Goal: Task Accomplishment & Management: Complete application form

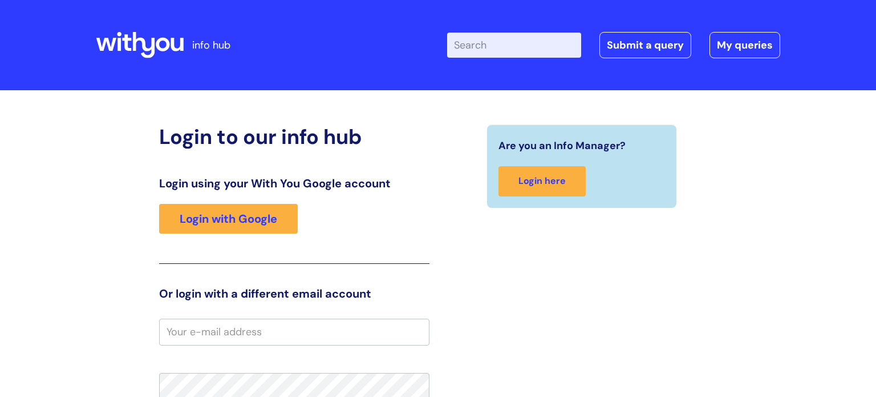
click at [252, 236] on div "Login using your With You Google account Login with Google" at bounding box center [294, 219] width 270 height 87
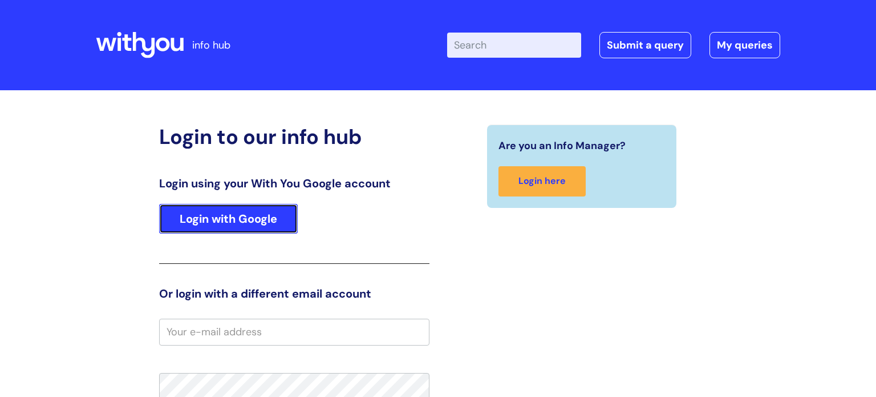
click at [248, 224] on link "Login with Google" at bounding box center [228, 219] width 139 height 30
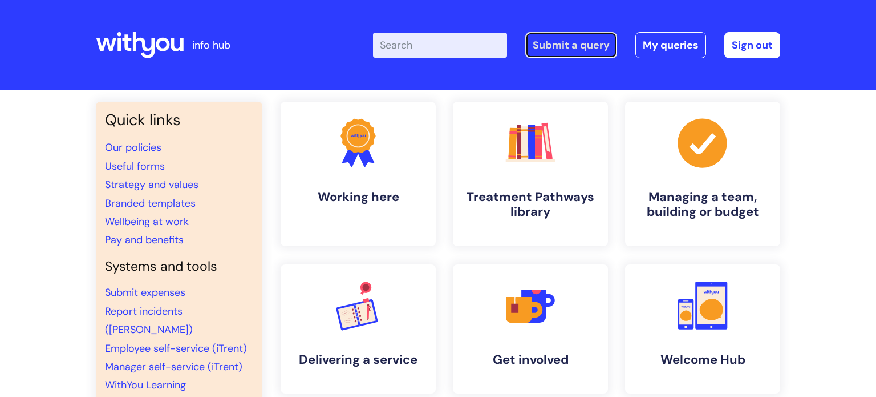
click at [600, 54] on link "Submit a query" at bounding box center [572, 45] width 92 height 26
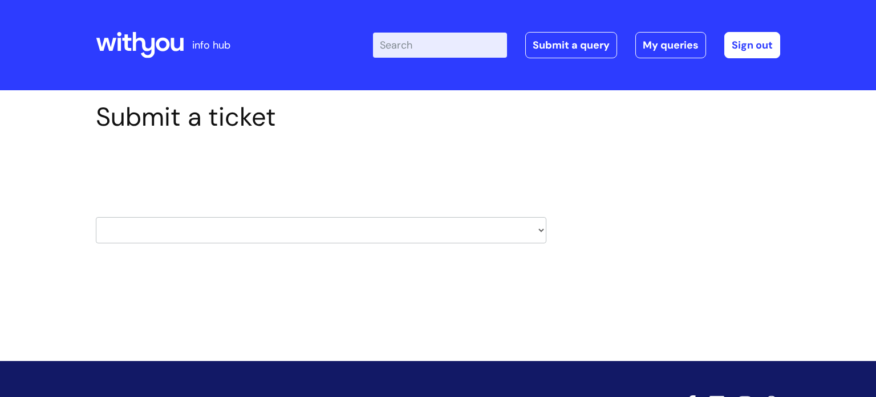
click at [537, 230] on select "HR / People IT and Support Clinical Drug Alerts Finance Accounts Data Support T…" at bounding box center [321, 230] width 451 height 26
select select "it_and_support"
click at [96, 217] on select "HR / People IT and Support Clinical Drug Alerts Finance Accounts Data Support T…" at bounding box center [321, 230] width 451 height 26
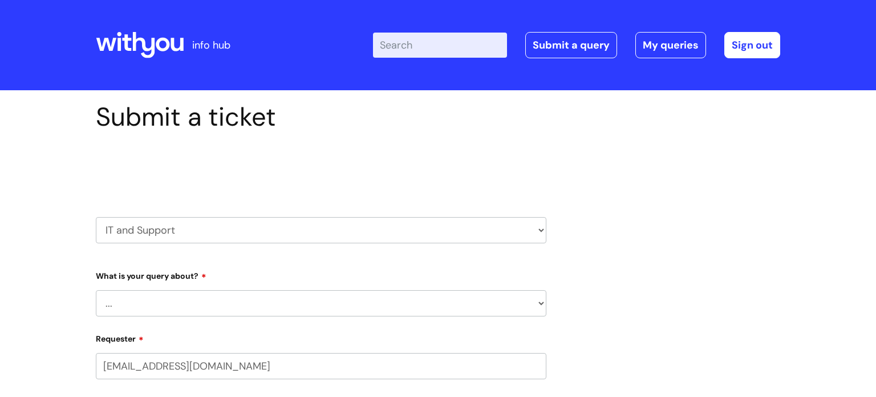
select select "80004286540"
click at [362, 302] on select "... Mobile Phone Reset & MFA Accounts, Starters and Leavers IT Hardware issue I…" at bounding box center [321, 303] width 451 height 26
click at [354, 294] on select "... Mobile Phone Reset & MFA Accounts, Starters and Leavers IT Hardware issue I…" at bounding box center [321, 303] width 451 height 26
select select "Printing & Scanning"
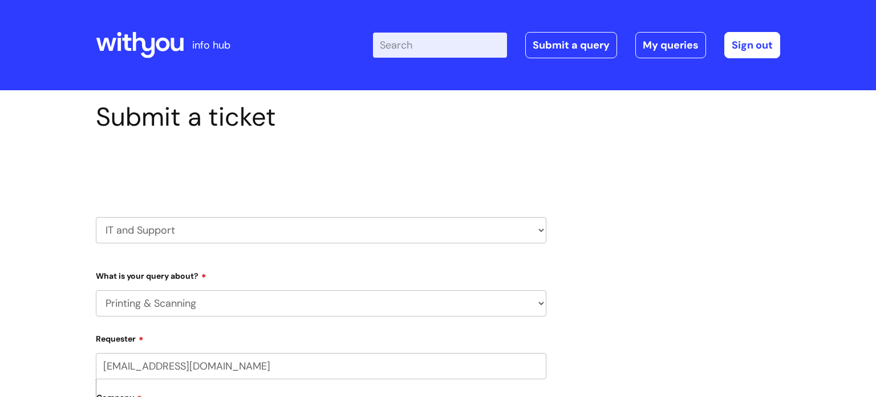
click at [96, 290] on select "... Mobile Phone Reset & MFA Accounts, Starters and Leavers IT Hardware issue I…" at bounding box center [321, 303] width 451 height 26
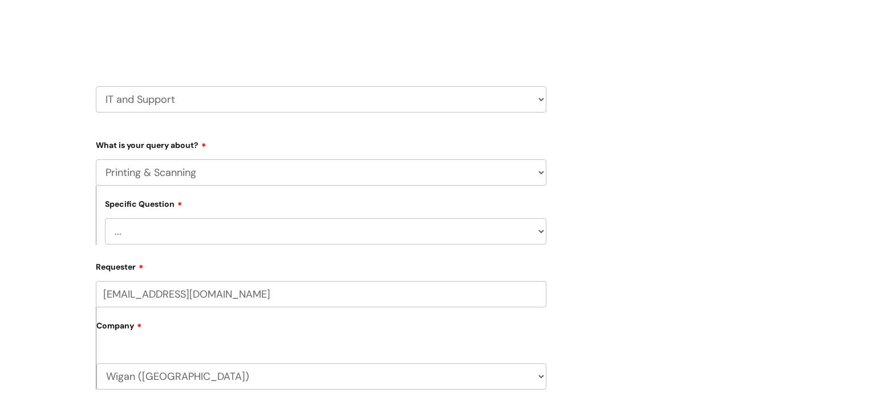
scroll to position [133, 0]
click at [236, 235] on select "... I need help finding or adding a printer I need help to scan a document I ne…" at bounding box center [326, 229] width 442 height 26
select select "I need help finding or adding a printer"
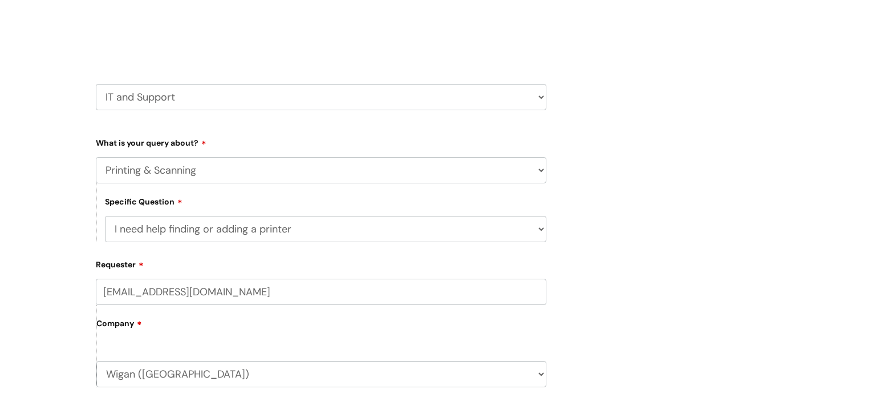
click at [105, 216] on select "... I need help finding or adding a printer I need help to scan a document I ne…" at bounding box center [326, 229] width 442 height 26
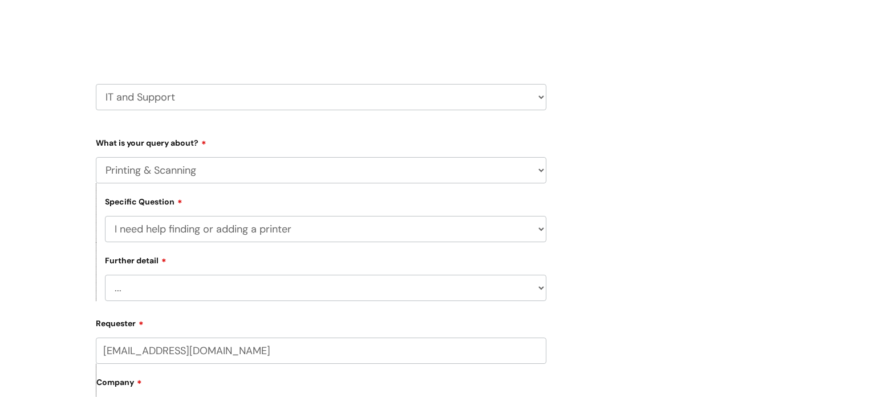
click at [229, 298] on select "... I need help with my Printix login" at bounding box center [326, 287] width 442 height 26
select select "I need help with my Printix login"
click at [105, 274] on select "... I need help with my Printix login" at bounding box center [326, 287] width 442 height 26
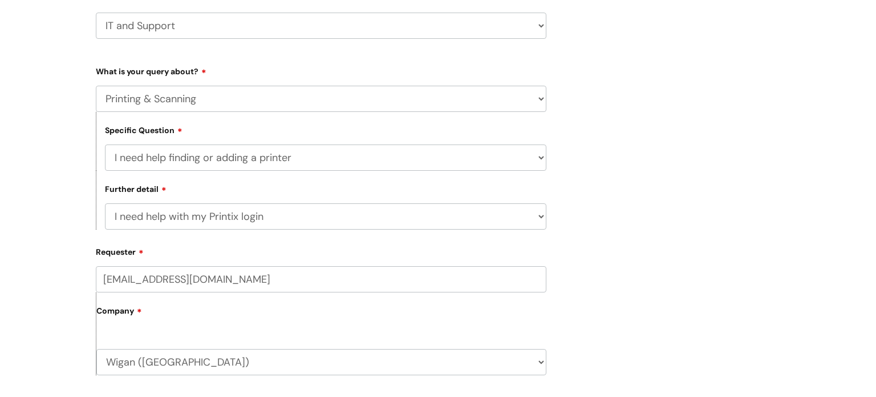
scroll to position [213, 0]
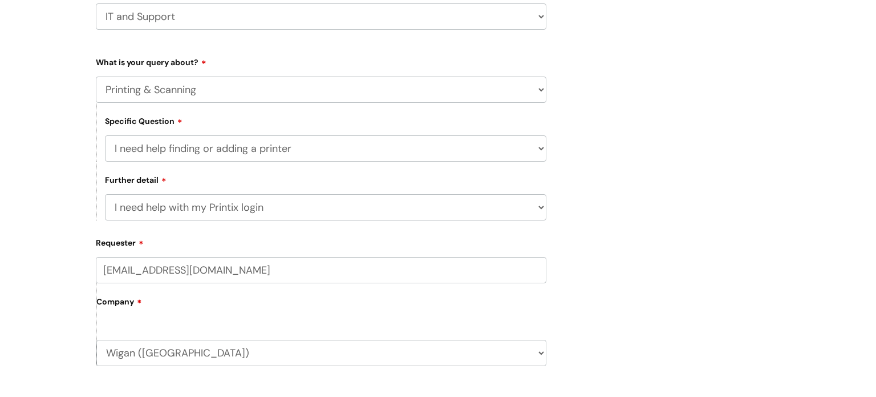
click at [250, 227] on form "Type Of Request ... Accounts (Finance) Alerts! (For clinical team) Data Protect…" at bounding box center [321, 395] width 451 height 686
click at [253, 207] on select "... I need help with my Printix login" at bounding box center [326, 207] width 442 height 26
click at [267, 147] on select "... I need help finding or adding a printer I need help to scan a document I ne…" at bounding box center [326, 148] width 442 height 26
click at [105, 135] on select "... I need help finding or adding a printer I need help to scan a document I ne…" at bounding box center [326, 148] width 442 height 26
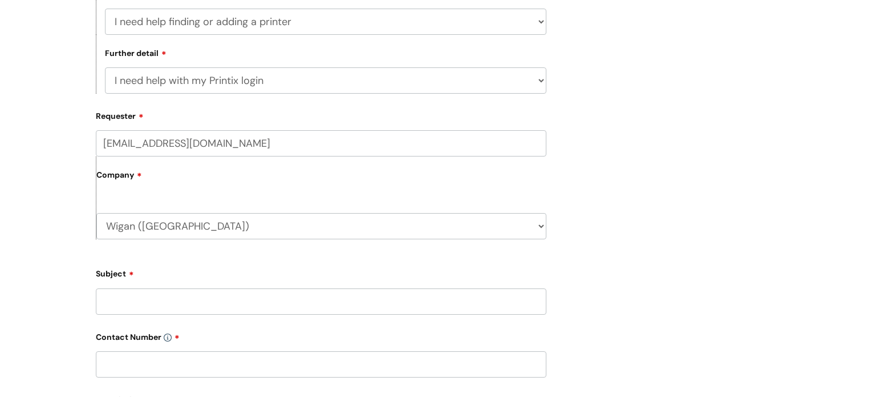
click at [183, 305] on input "Subject" at bounding box center [321, 301] width 451 height 26
type input "M"
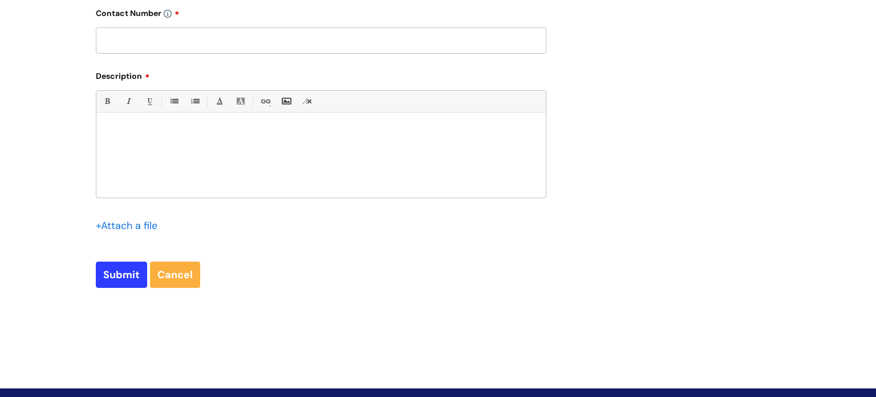
scroll to position [644, 0]
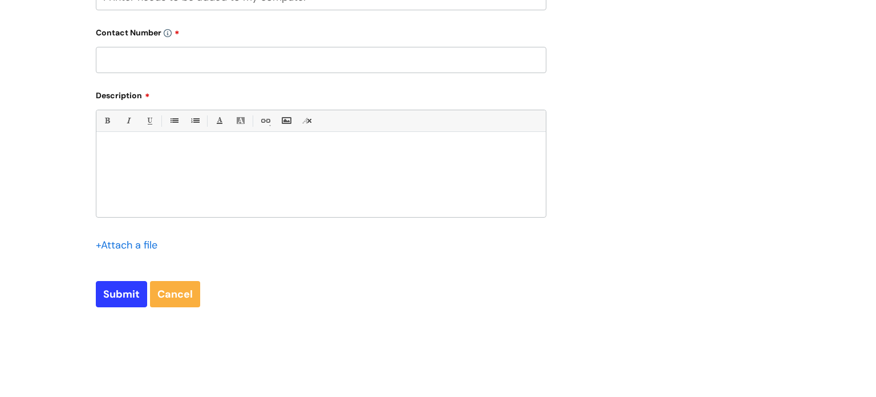
type input "Printer needs to be added to my computer"
click at [181, 72] on input "text" at bounding box center [321, 60] width 451 height 26
type input "07972639255"
click at [178, 188] on div at bounding box center [321, 177] width 450 height 79
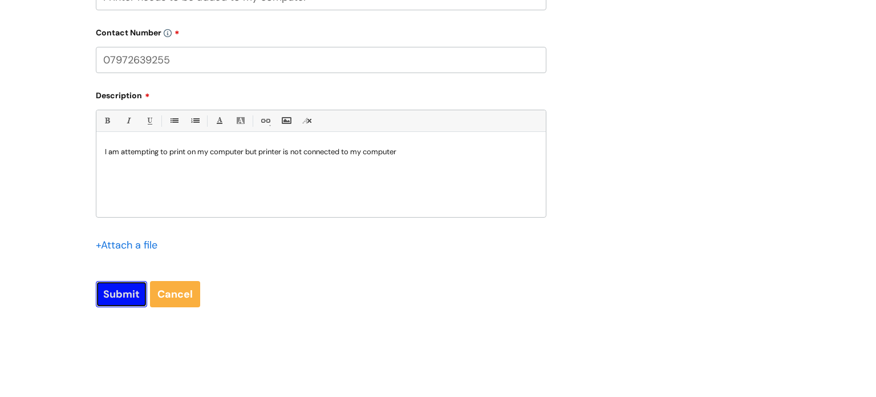
click at [123, 300] on input "Submit" at bounding box center [121, 294] width 51 height 26
type input "Please Wait..."
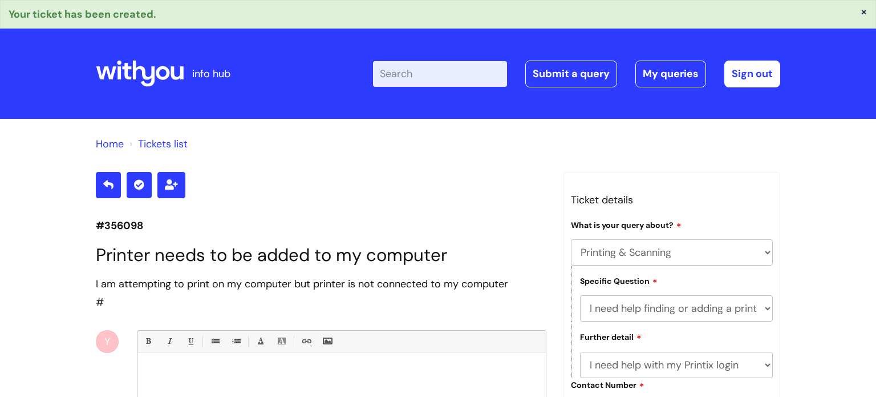
select select "Printing & Scanning"
select select "I need help finding or adding a printer"
select select "I need help with my Printix login"
